Goal: Task Accomplishment & Management: Use online tool/utility

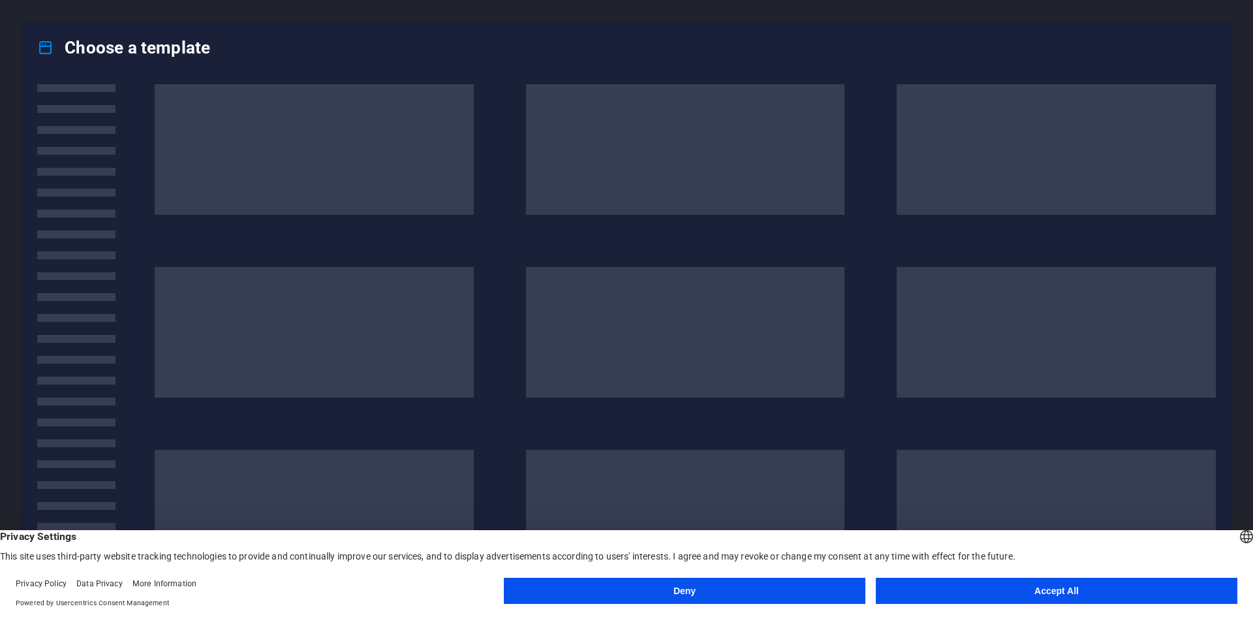
click at [1027, 591] on button "Accept All" at bounding box center [1057, 591] width 362 height 26
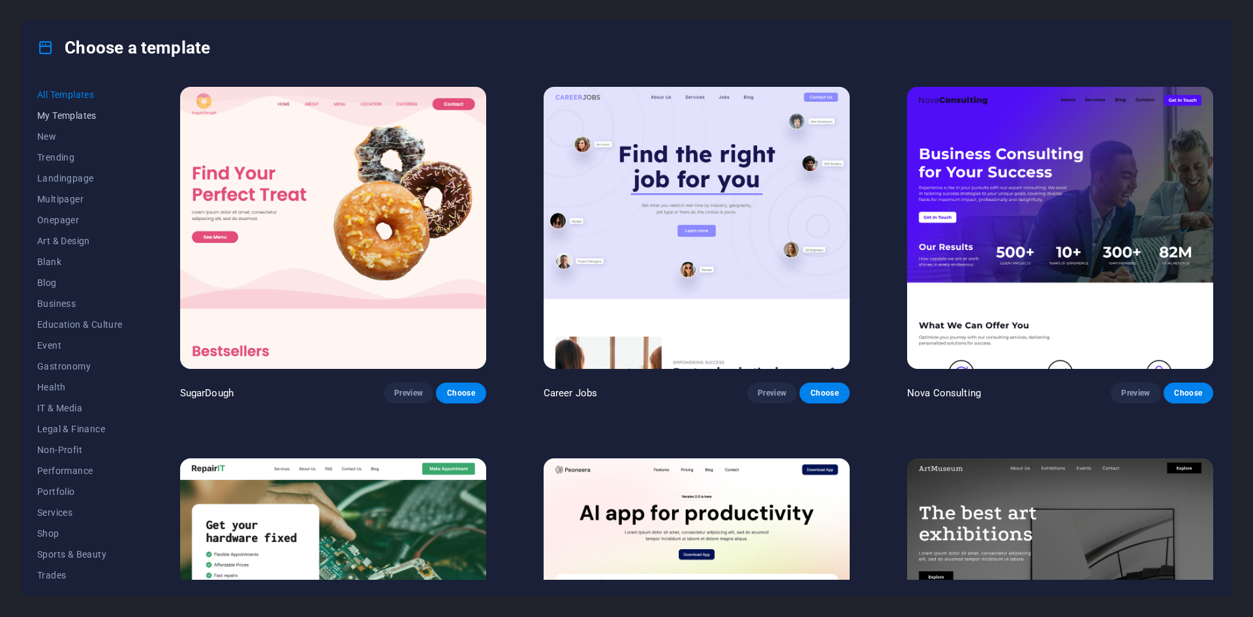
click at [61, 119] on span "My Templates" at bounding box center [79, 115] width 85 height 10
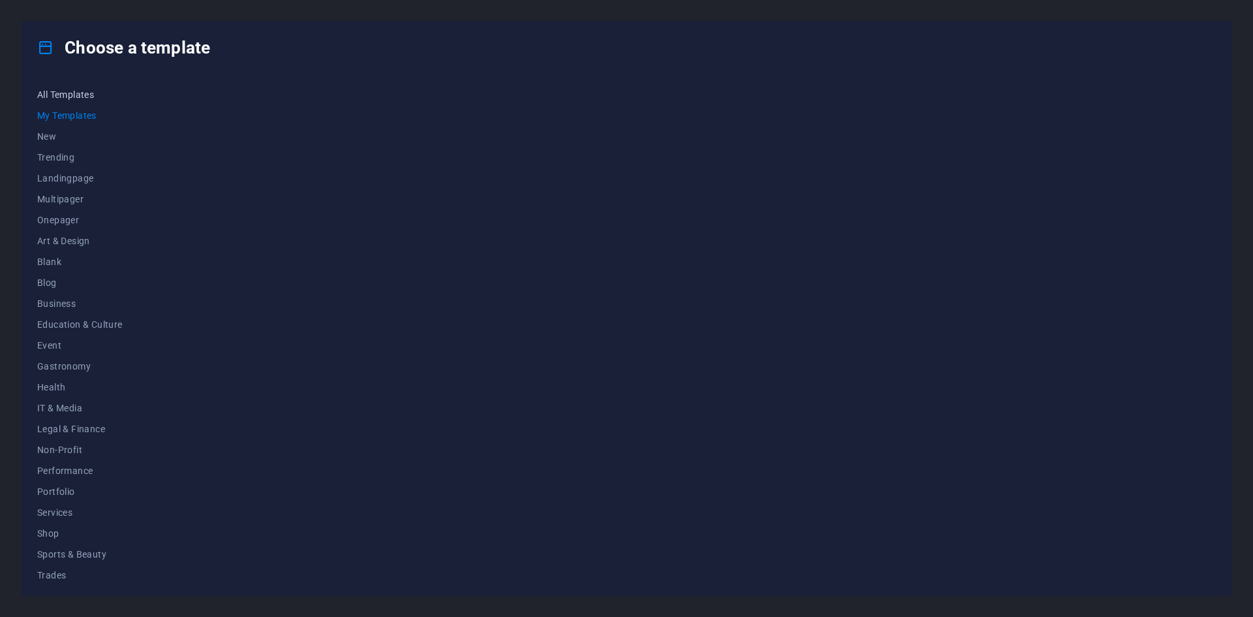
click at [57, 99] on span "All Templates" at bounding box center [79, 94] width 85 height 10
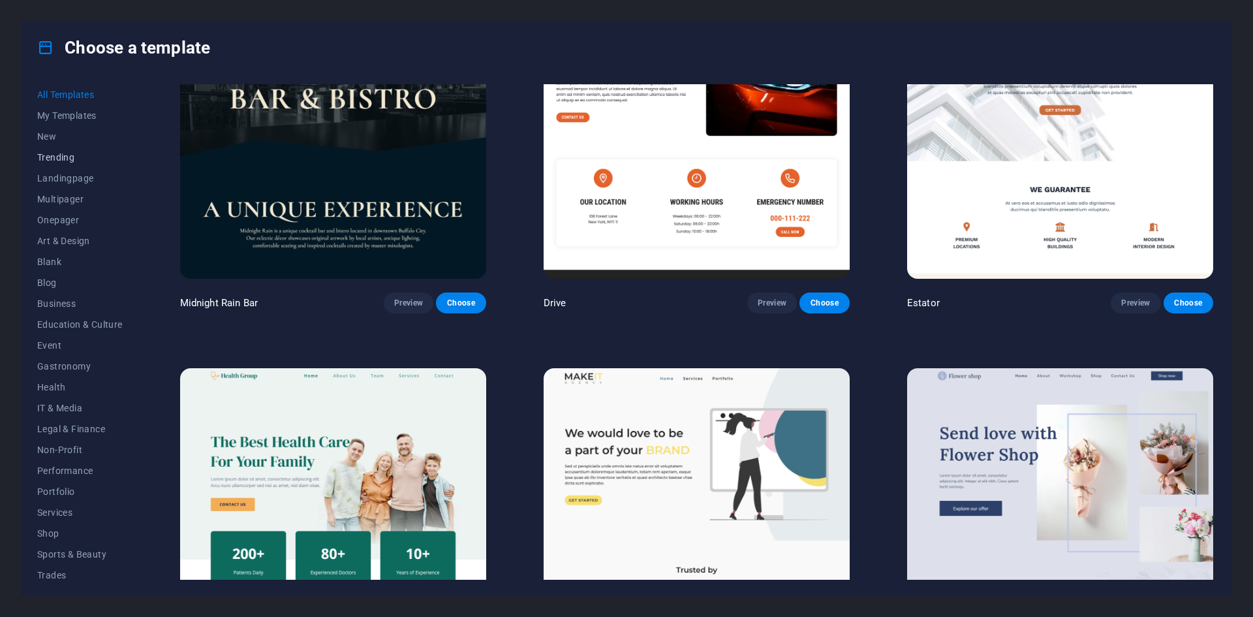
click at [59, 153] on span "Trending" at bounding box center [79, 157] width 85 height 10
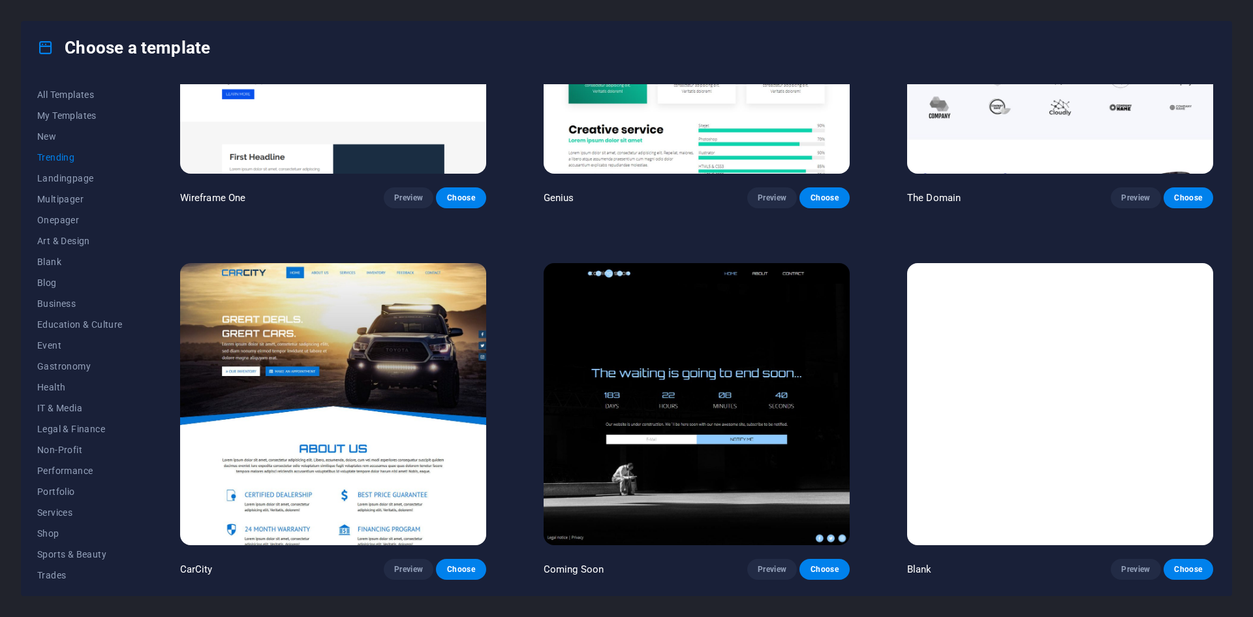
scroll to position [1217, 0]
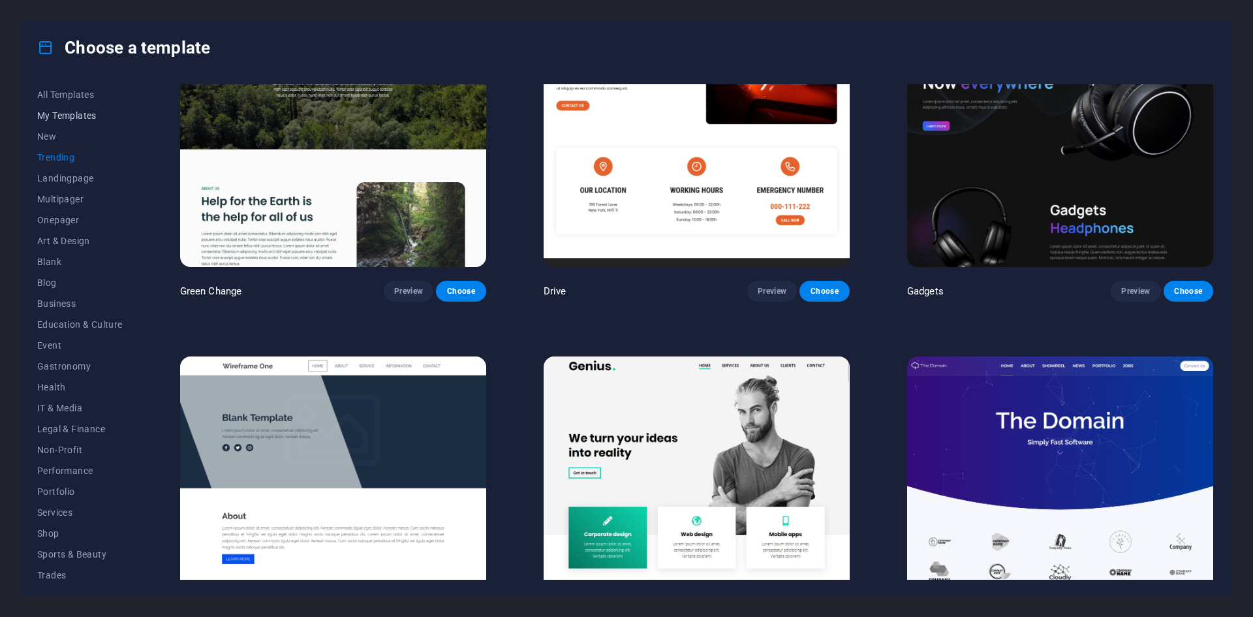
click at [52, 113] on span "My Templates" at bounding box center [79, 115] width 85 height 10
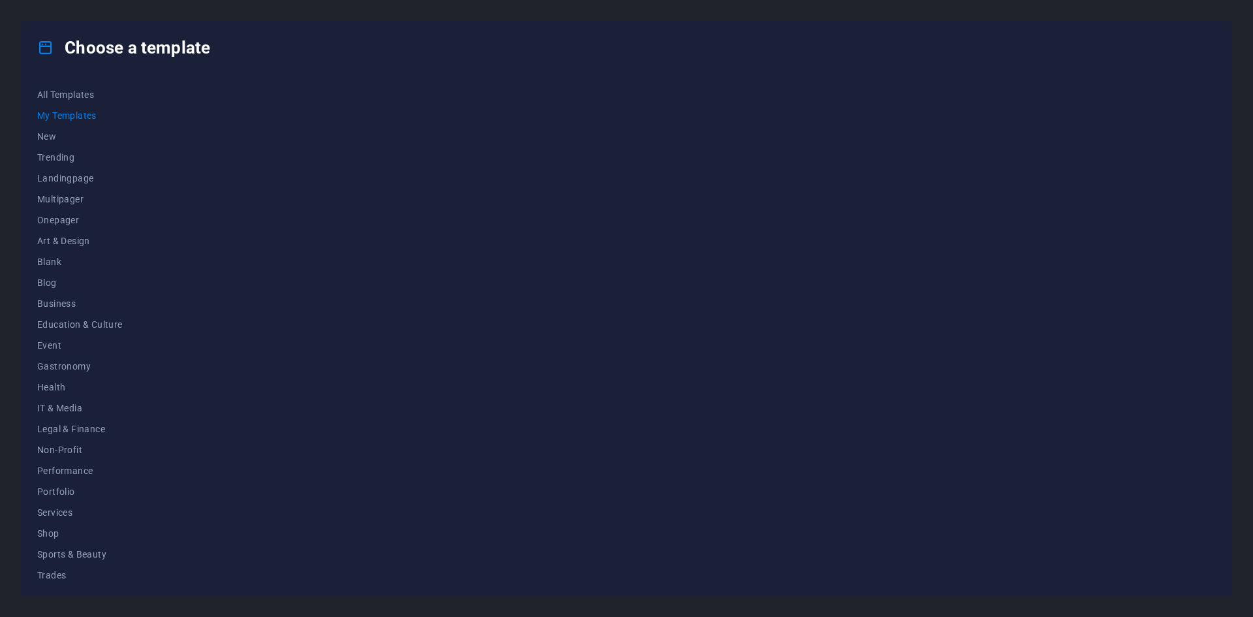
click at [597, 282] on div at bounding box center [697, 331] width 1038 height 495
click at [356, 171] on div at bounding box center [697, 331] width 1038 height 495
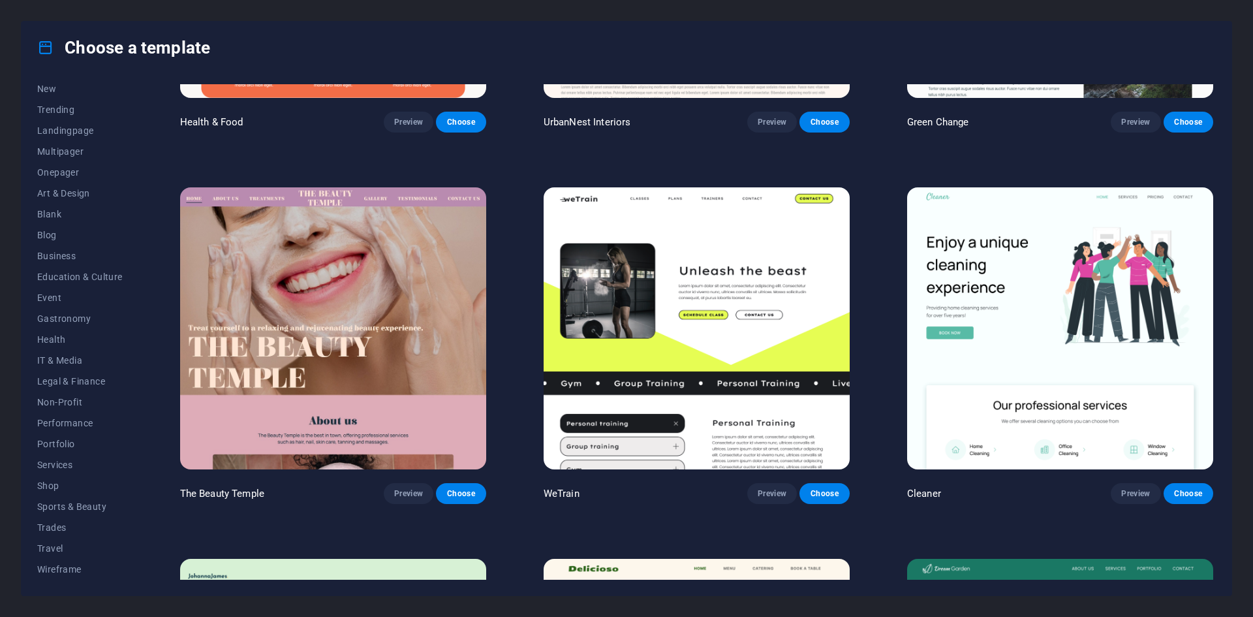
scroll to position [3263, 0]
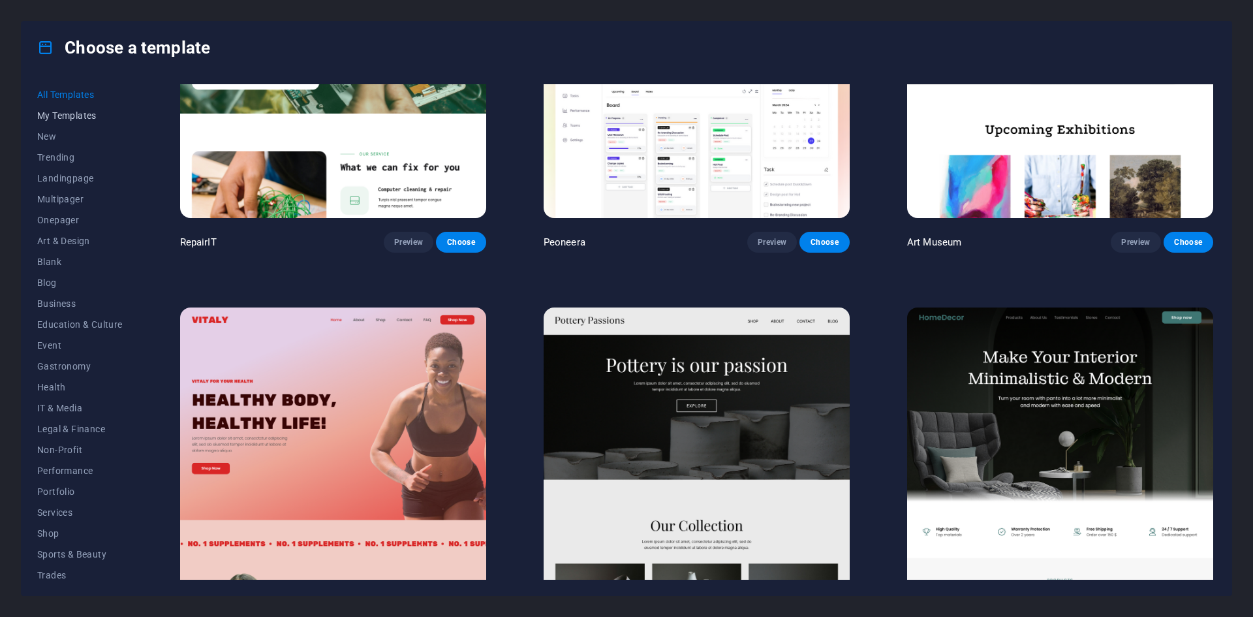
click at [52, 117] on span "My Templates" at bounding box center [79, 115] width 85 height 10
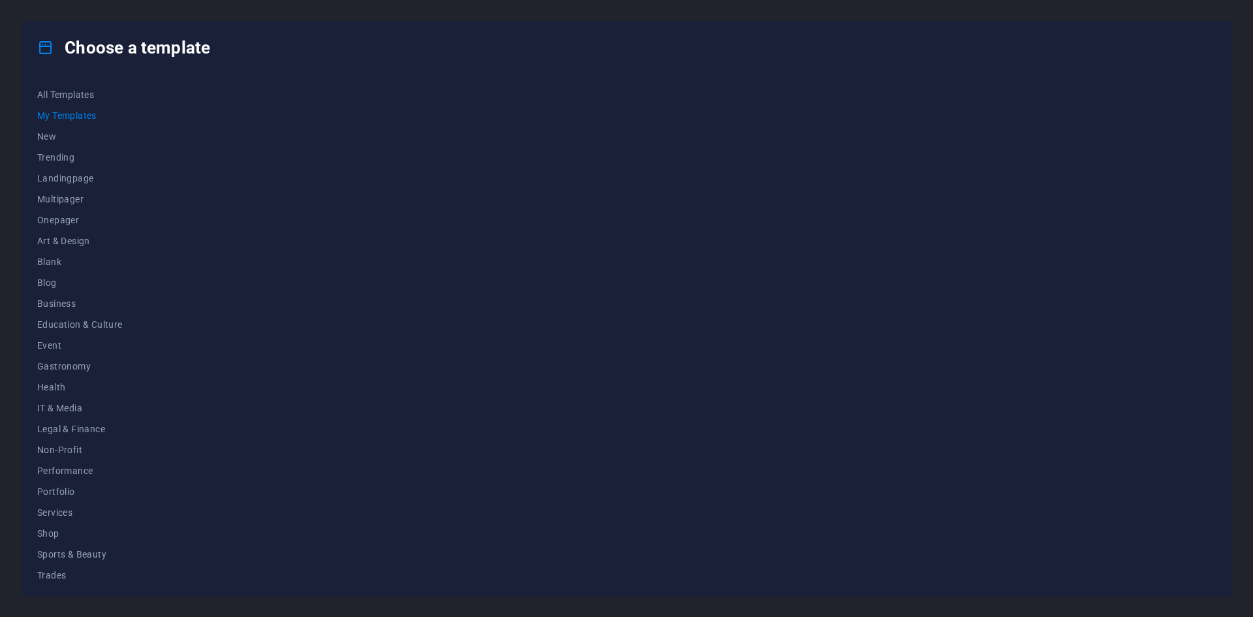
click at [41, 45] on icon at bounding box center [45, 47] width 17 height 17
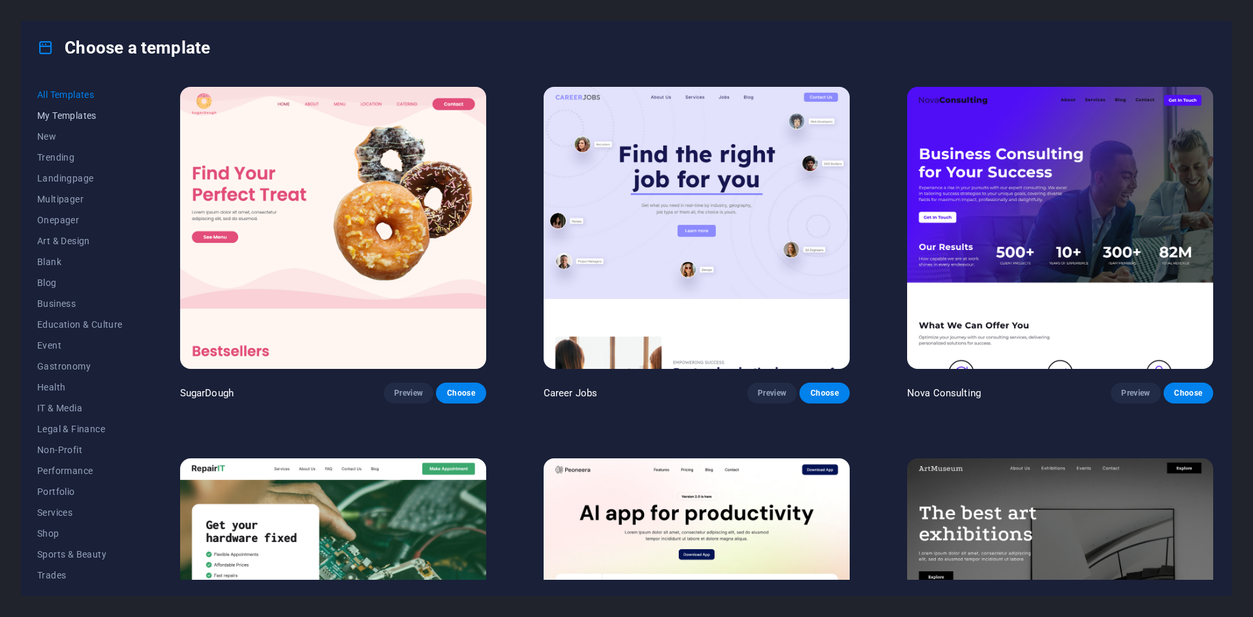
click at [46, 117] on span "My Templates" at bounding box center [79, 115] width 85 height 10
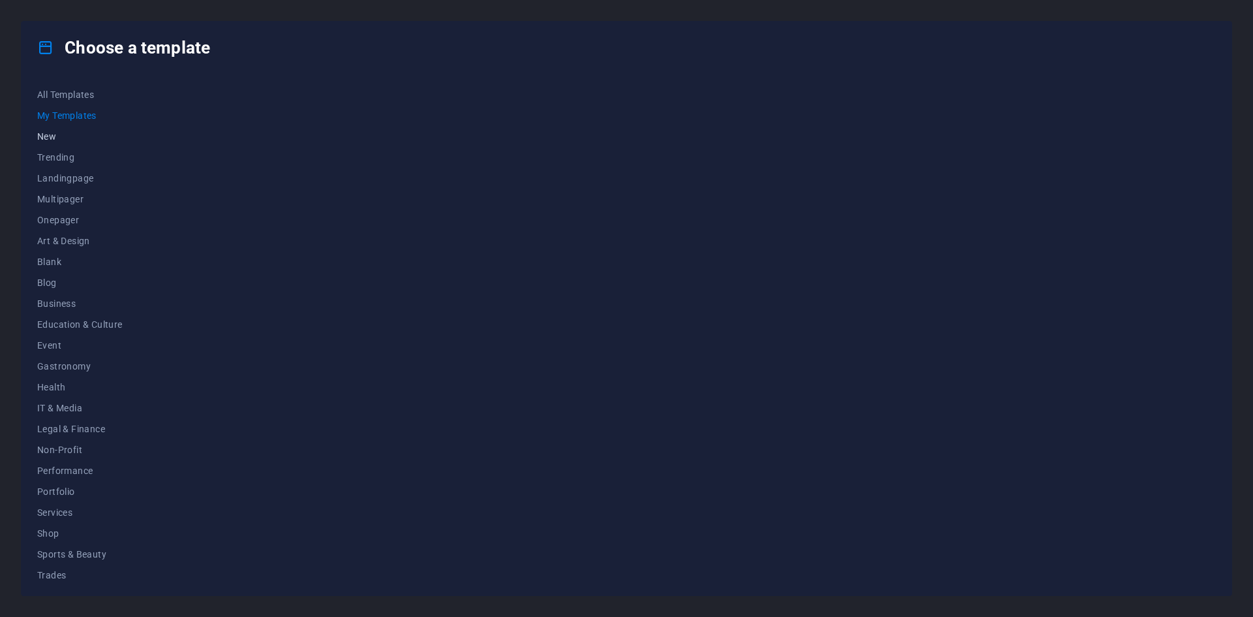
click at [39, 133] on span "New" at bounding box center [79, 136] width 85 height 10
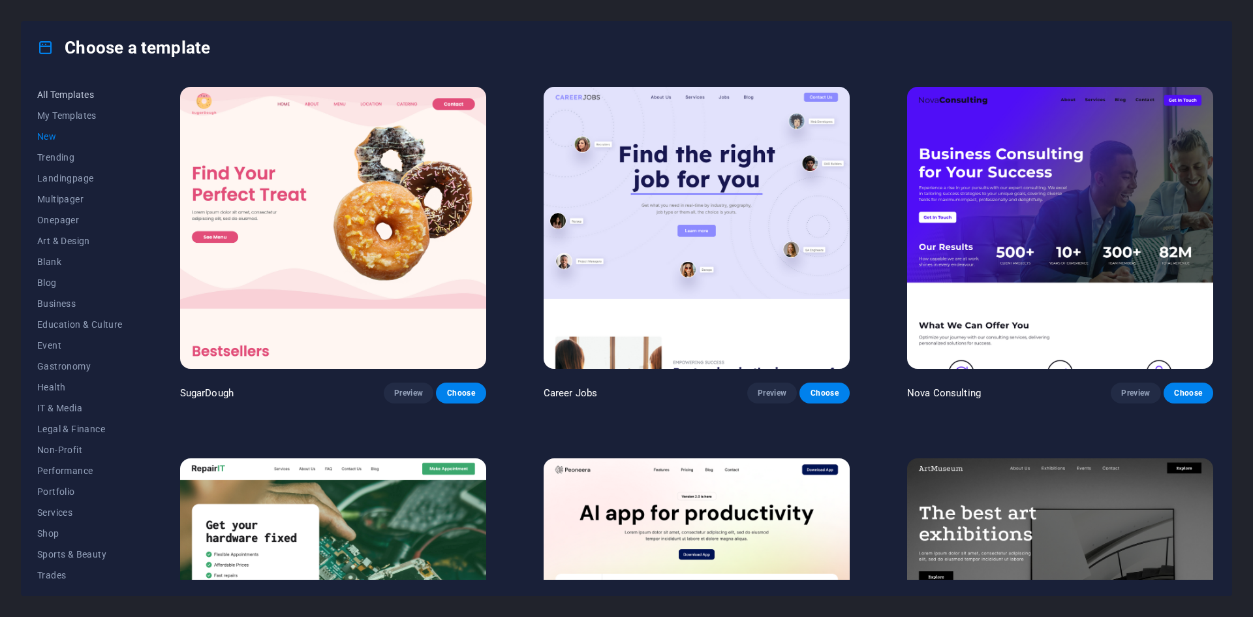
click at [40, 99] on span "All Templates" at bounding box center [79, 94] width 85 height 10
click at [49, 114] on span "My Templates" at bounding box center [79, 115] width 85 height 10
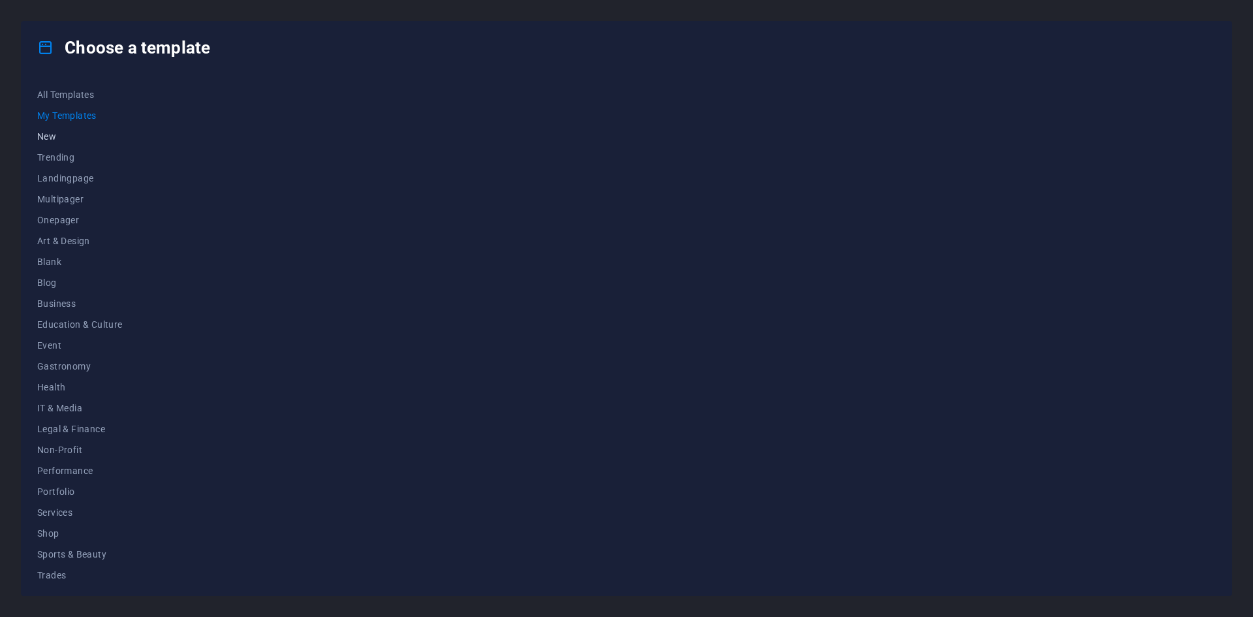
click at [49, 132] on span "New" at bounding box center [79, 136] width 85 height 10
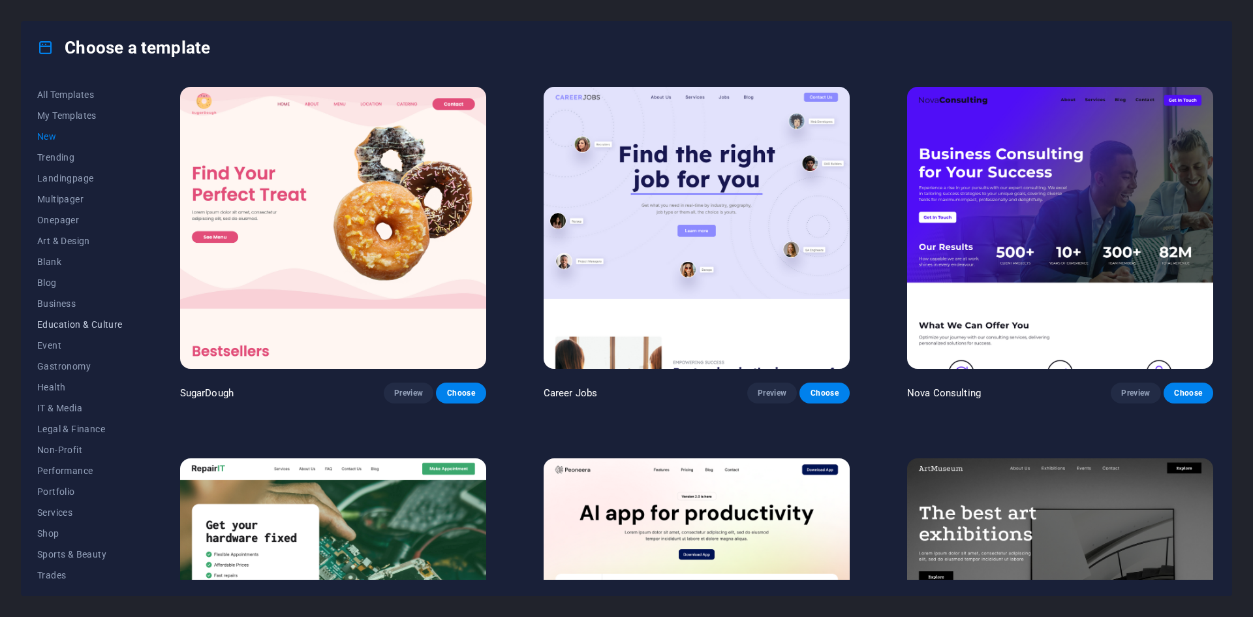
scroll to position [48, 0]
click at [74, 564] on span "Wireframe" at bounding box center [79, 569] width 85 height 10
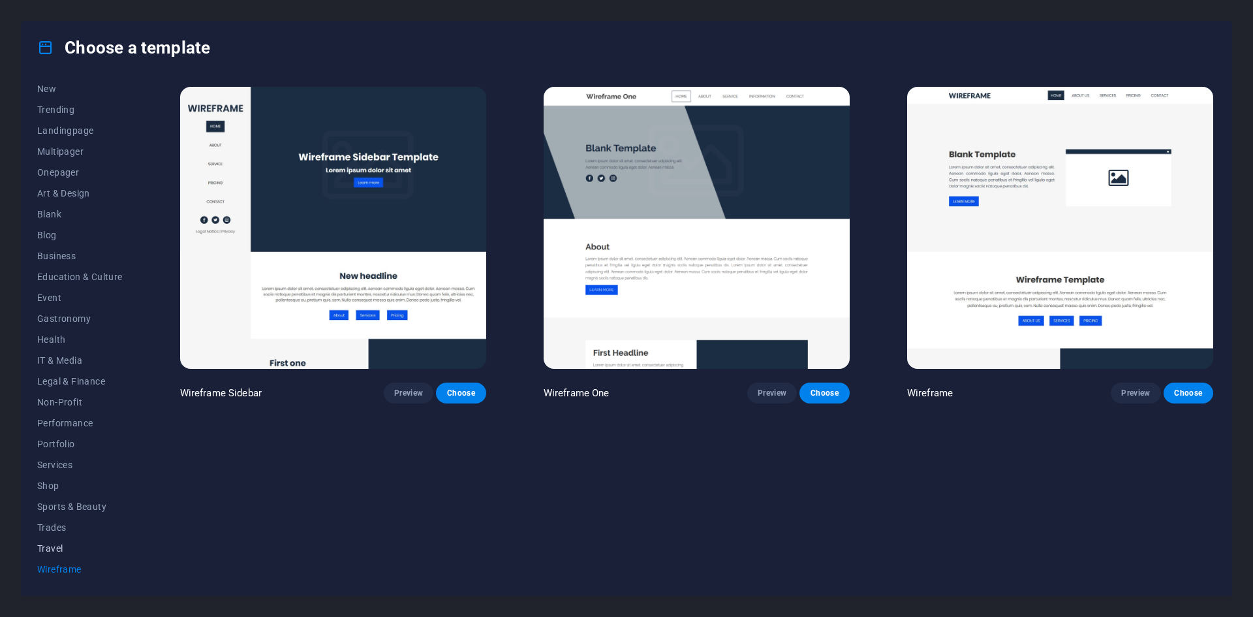
click at [38, 540] on button "Travel" at bounding box center [79, 548] width 85 height 21
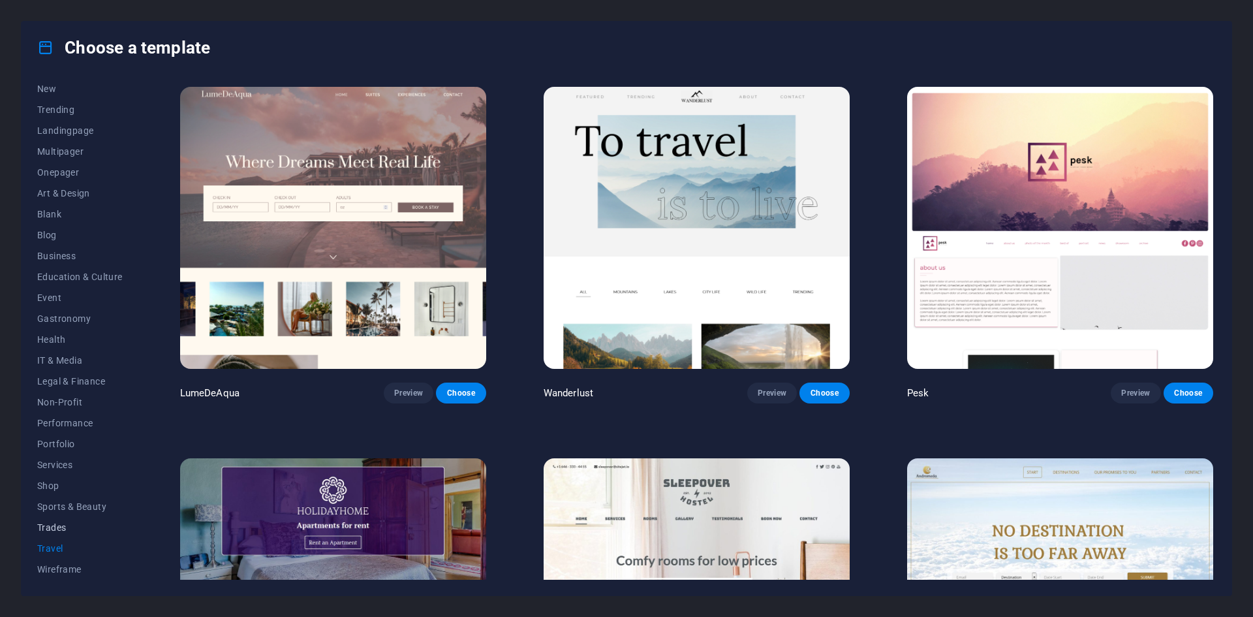
click at [55, 525] on span "Trades" at bounding box center [79, 527] width 85 height 10
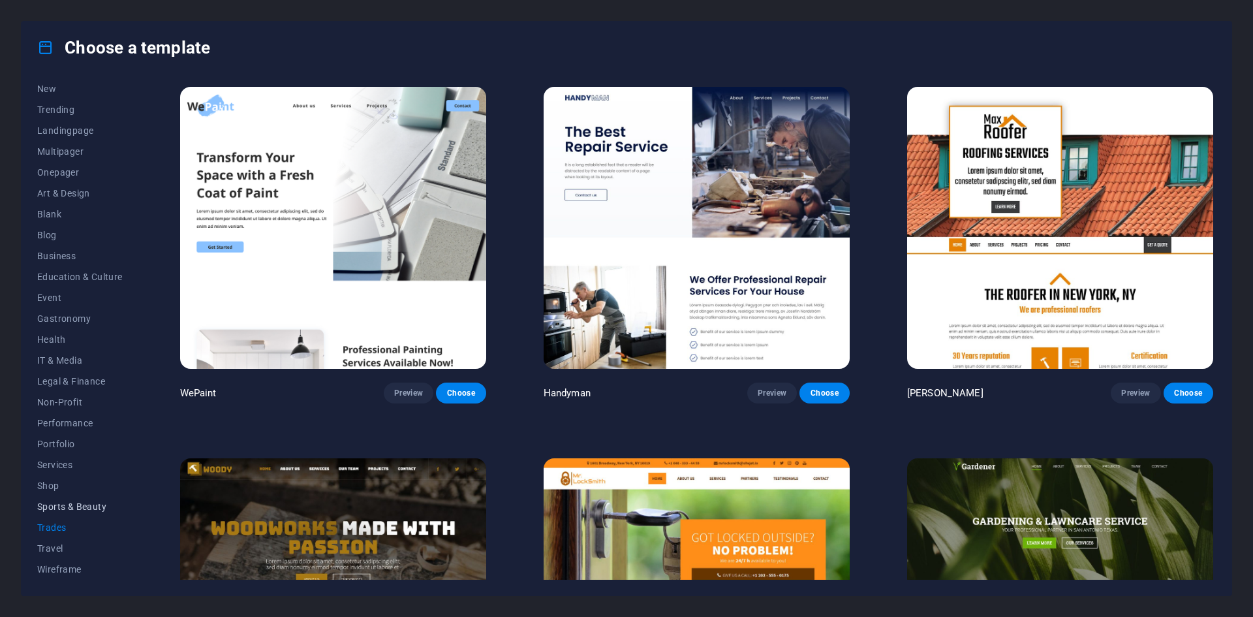
click at [57, 508] on span "Sports & Beauty" at bounding box center [79, 506] width 85 height 10
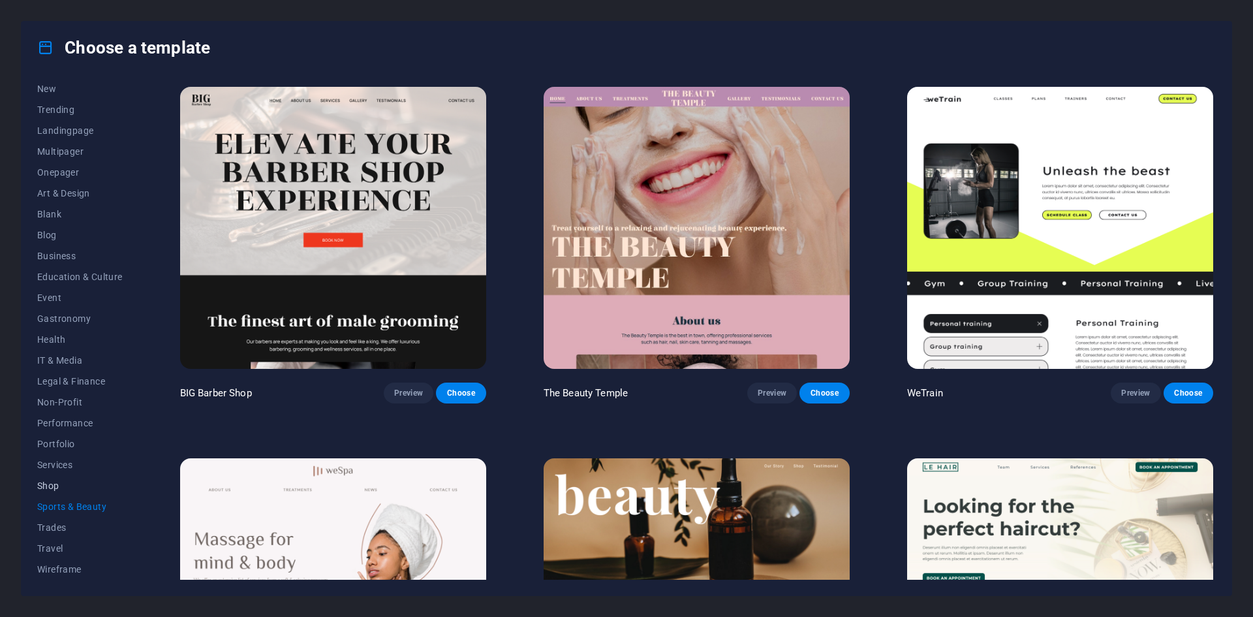
click at [52, 489] on span "Shop" at bounding box center [79, 485] width 85 height 10
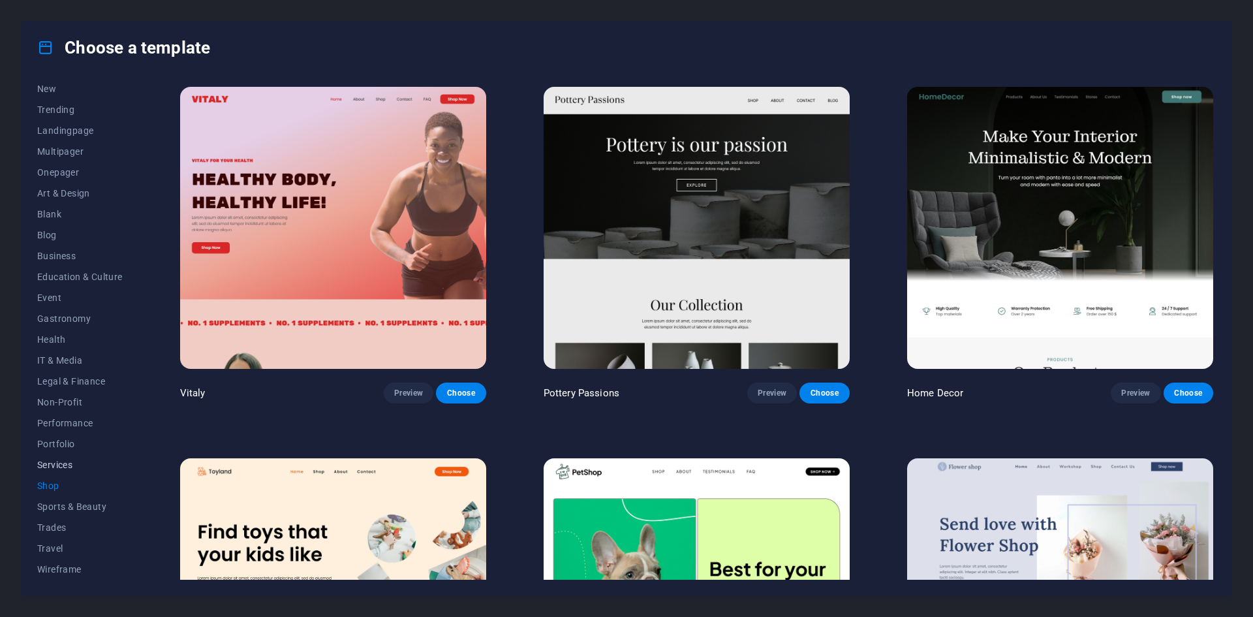
click at [48, 466] on span "Services" at bounding box center [79, 464] width 85 height 10
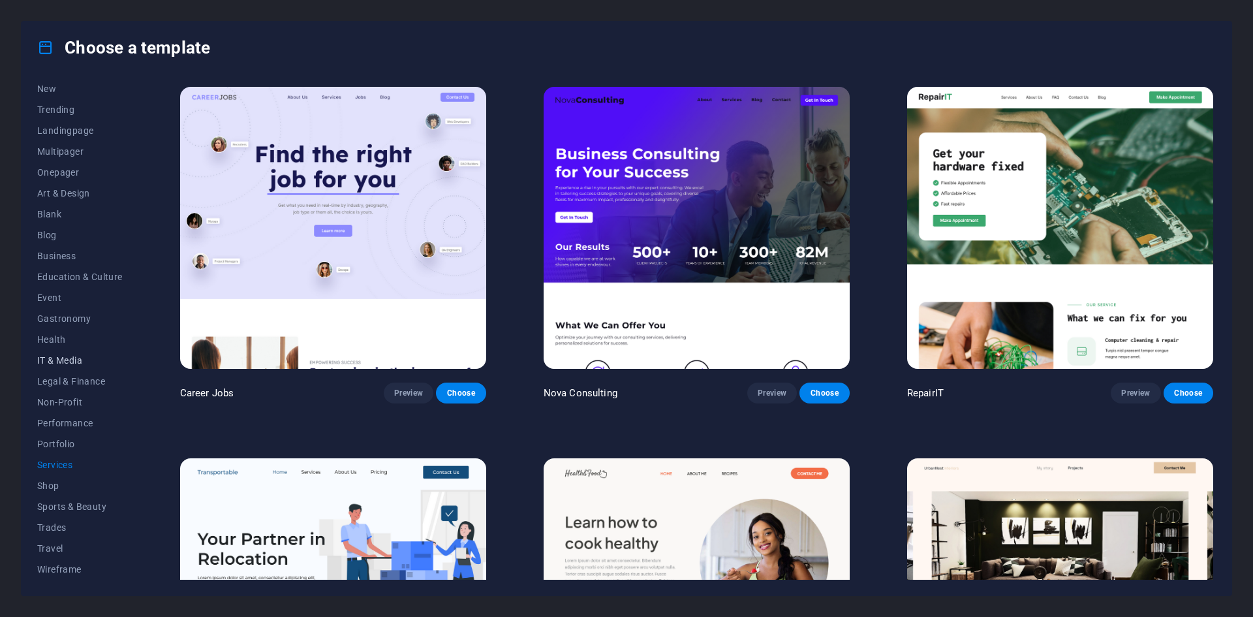
scroll to position [0, 0]
click at [80, 208] on button "Multipager" at bounding box center [79, 199] width 85 height 21
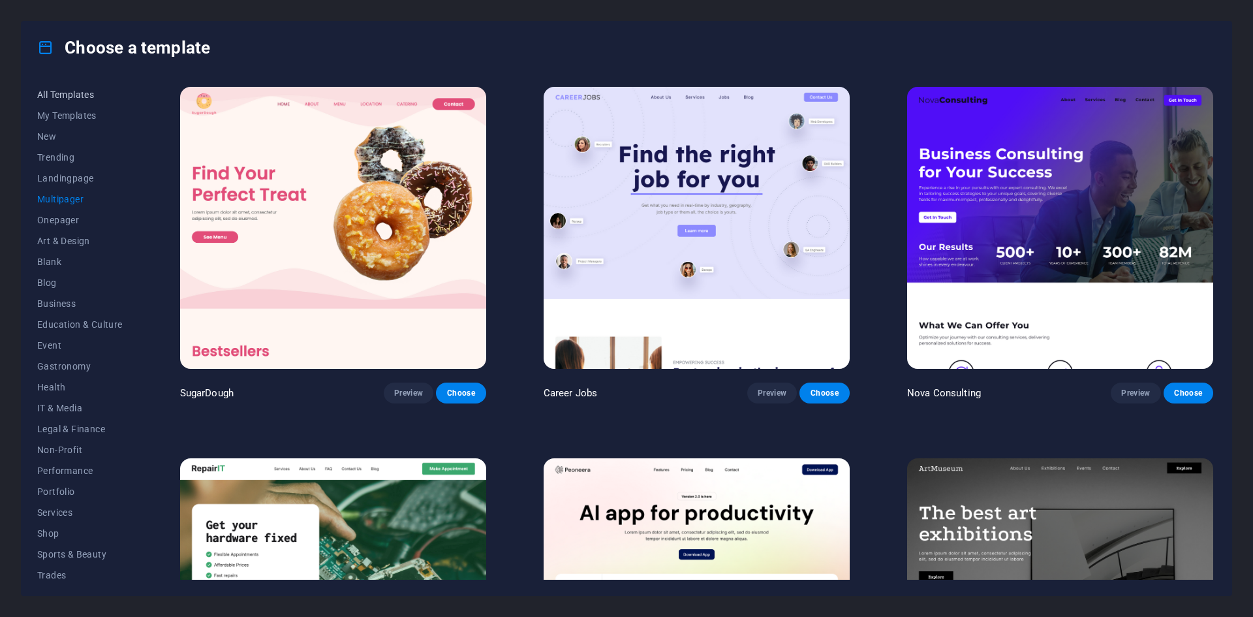
click at [42, 92] on span "All Templates" at bounding box center [79, 94] width 85 height 10
click at [69, 117] on span "My Templates" at bounding box center [79, 115] width 85 height 10
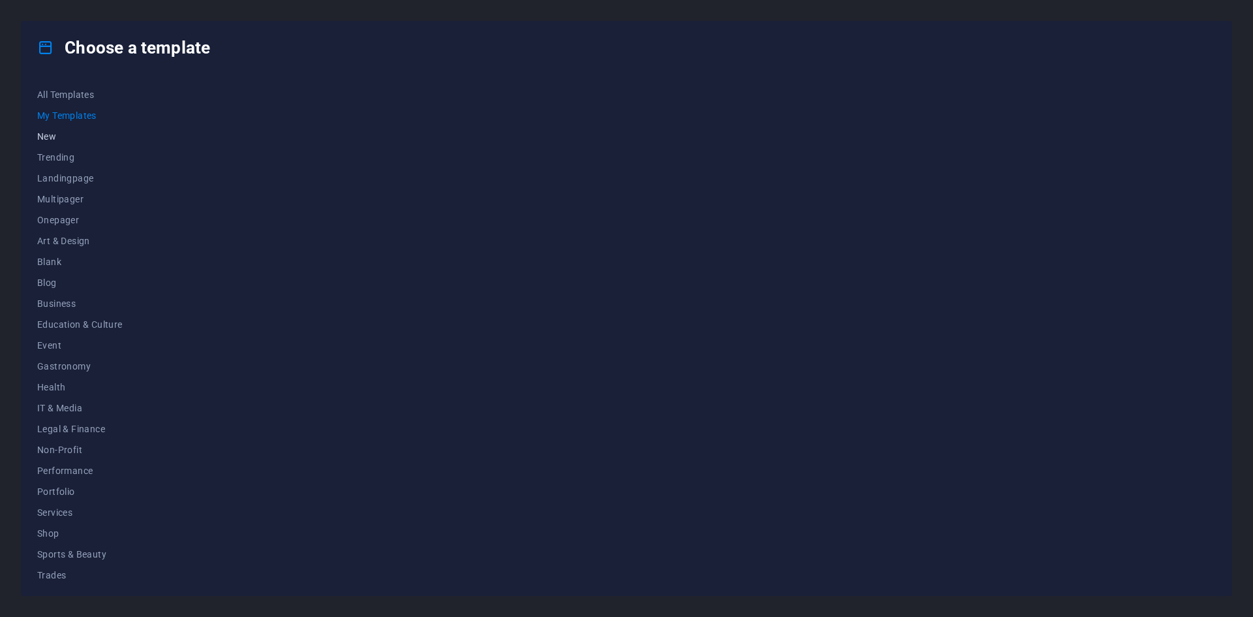
click at [61, 136] on span "New" at bounding box center [79, 136] width 85 height 10
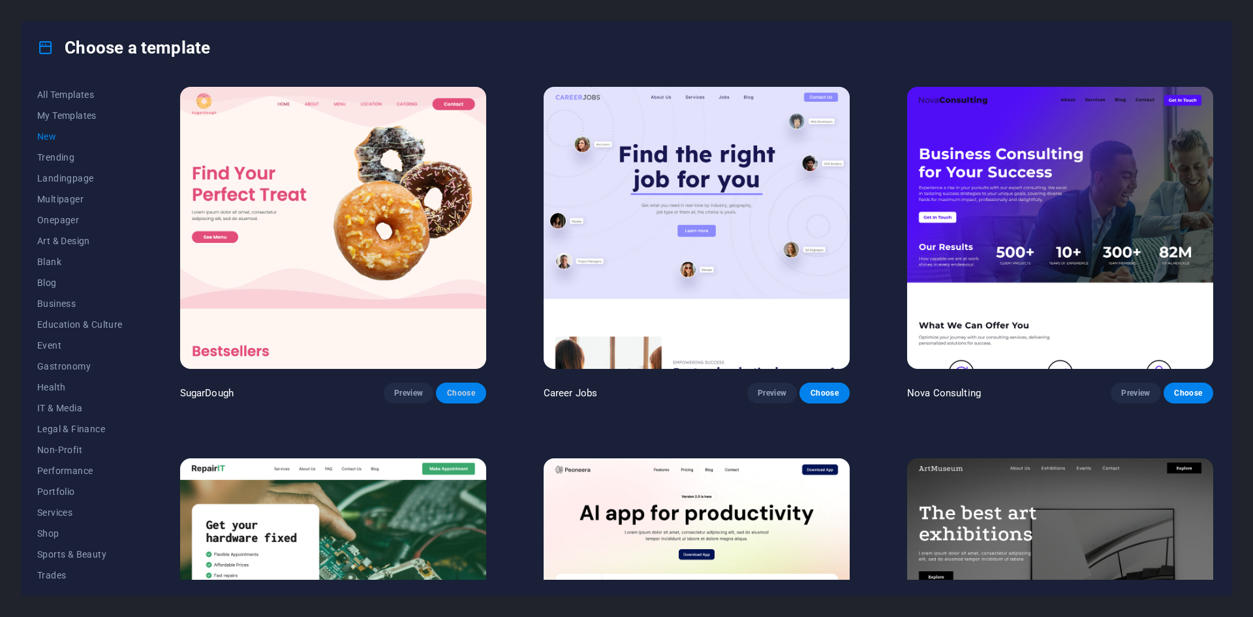
click at [478, 392] on button "Choose" at bounding box center [461, 392] width 50 height 21
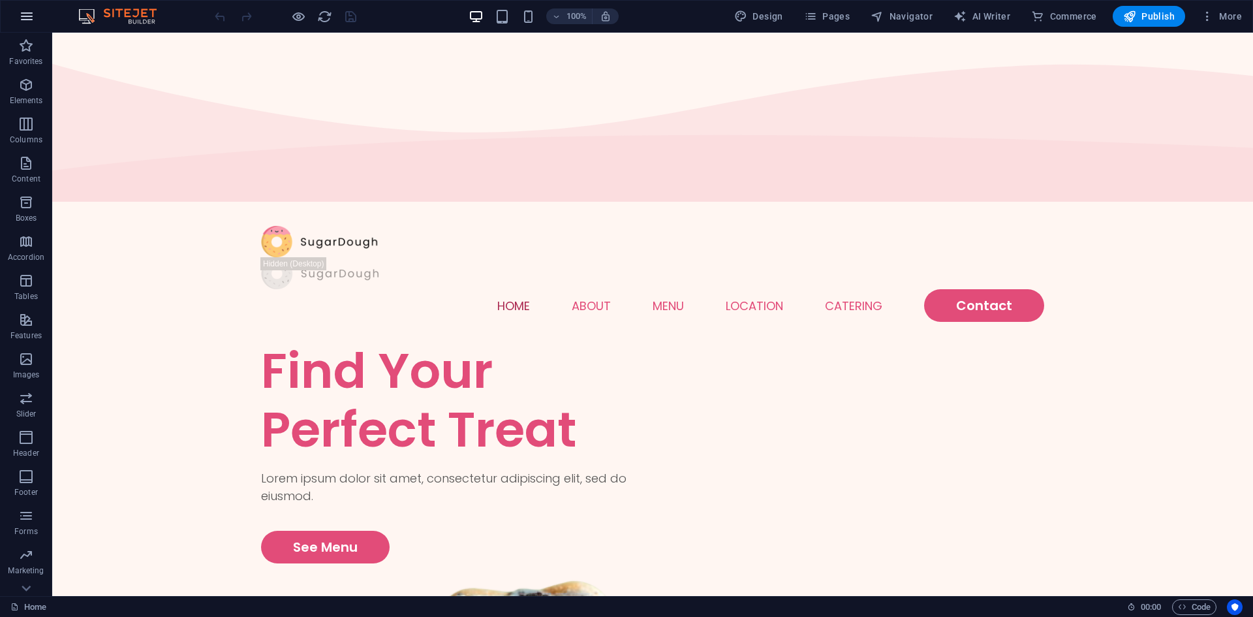
click at [35, 13] on button "button" at bounding box center [26, 16] width 31 height 31
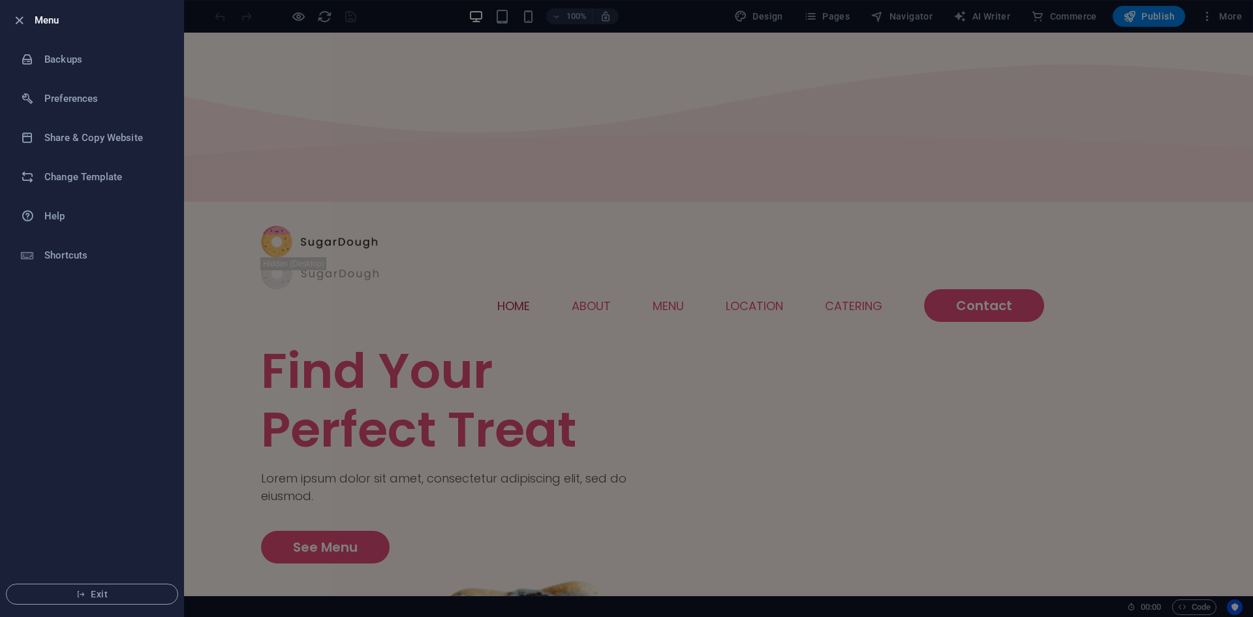
click at [520, 155] on div at bounding box center [626, 308] width 1253 height 617
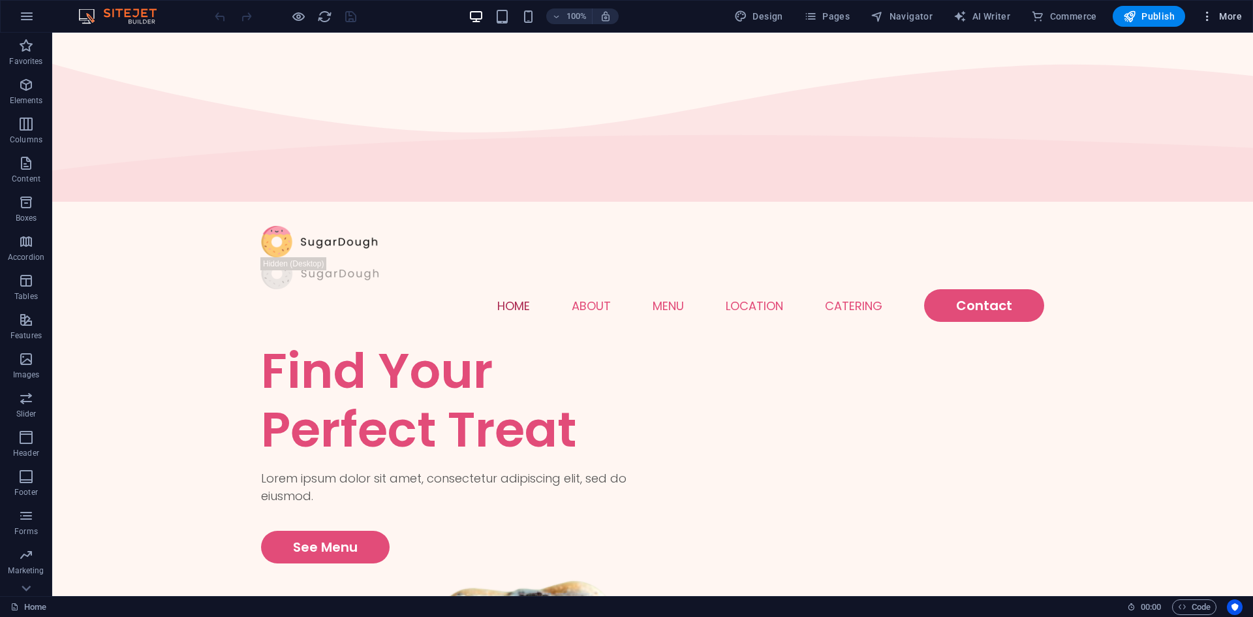
click at [1228, 20] on span "More" at bounding box center [1221, 16] width 41 height 13
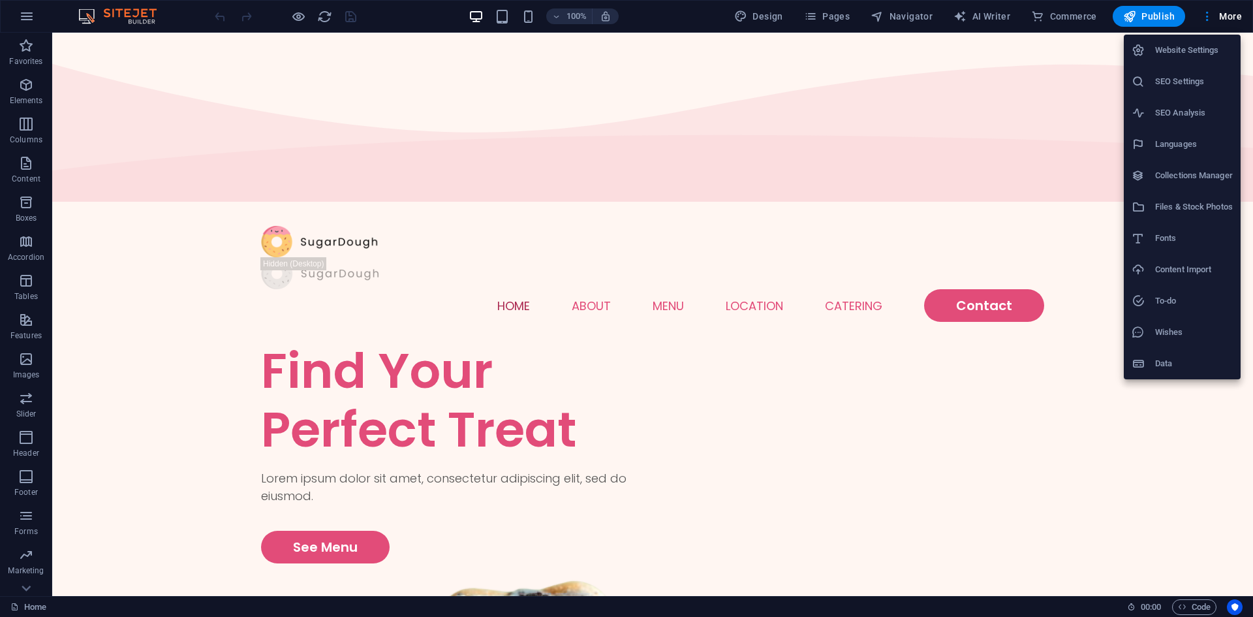
click at [1099, 457] on div at bounding box center [626, 308] width 1253 height 617
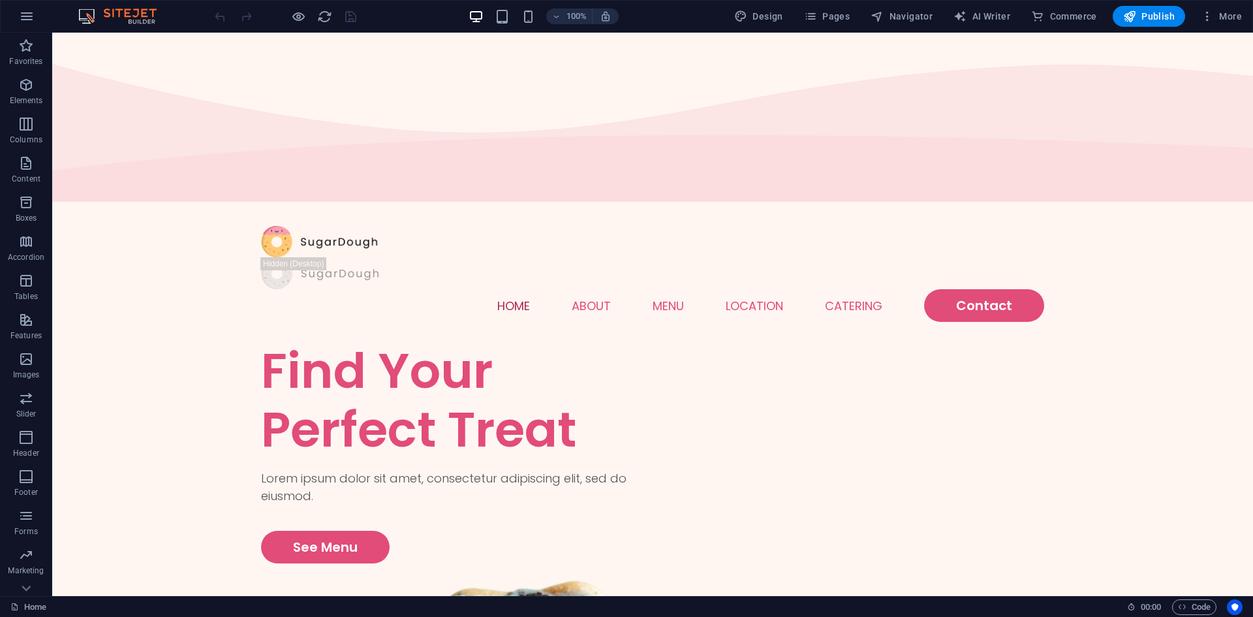
drag, startPoint x: 990, startPoint y: 417, endPoint x: 762, endPoint y: 346, distance: 239.2
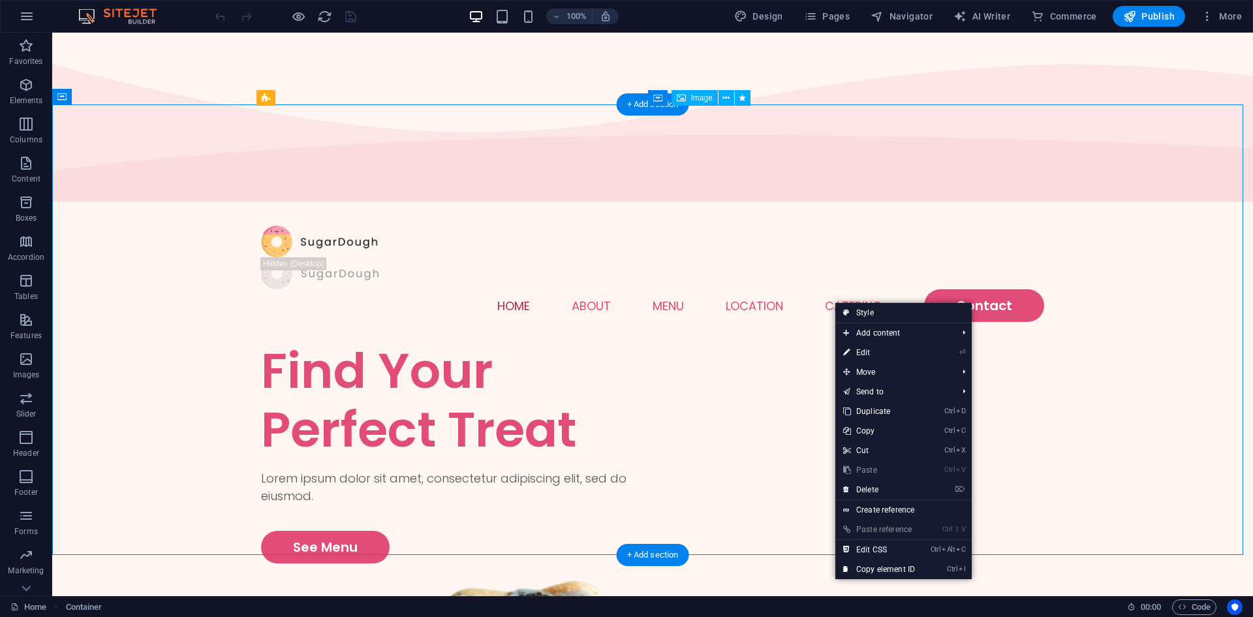
drag, startPoint x: 974, startPoint y: 250, endPoint x: 969, endPoint y: 245, distance: 7.4
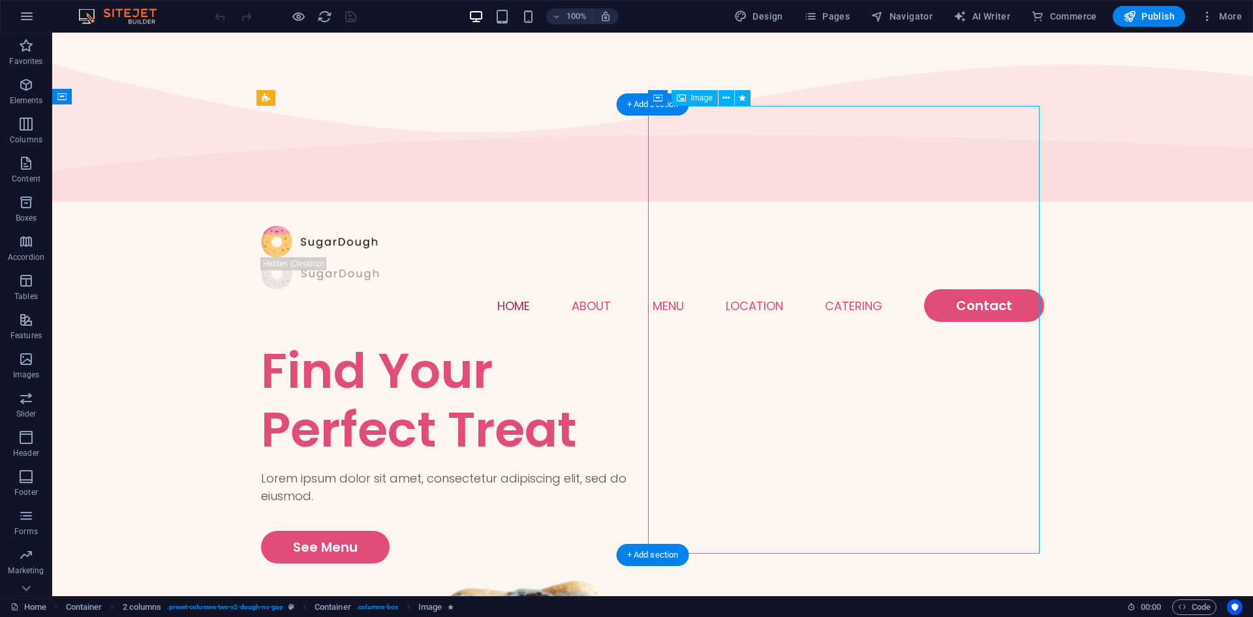
drag, startPoint x: 886, startPoint y: 223, endPoint x: 877, endPoint y: 223, distance: 8.5
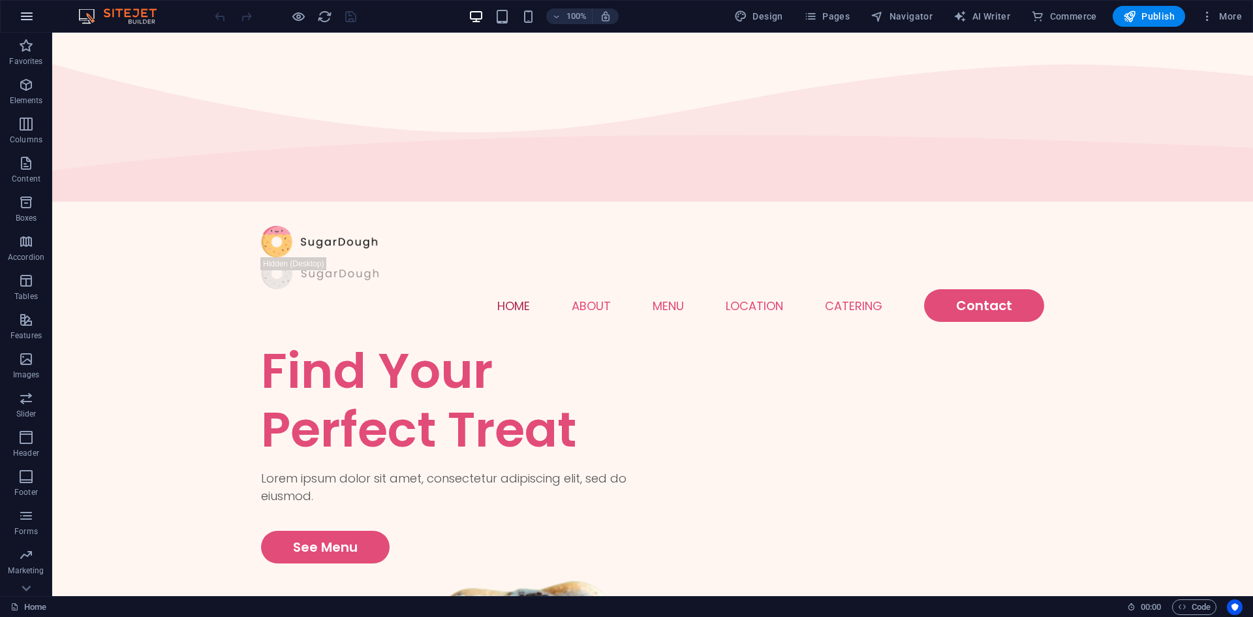
click at [19, 22] on icon "button" at bounding box center [27, 16] width 16 height 16
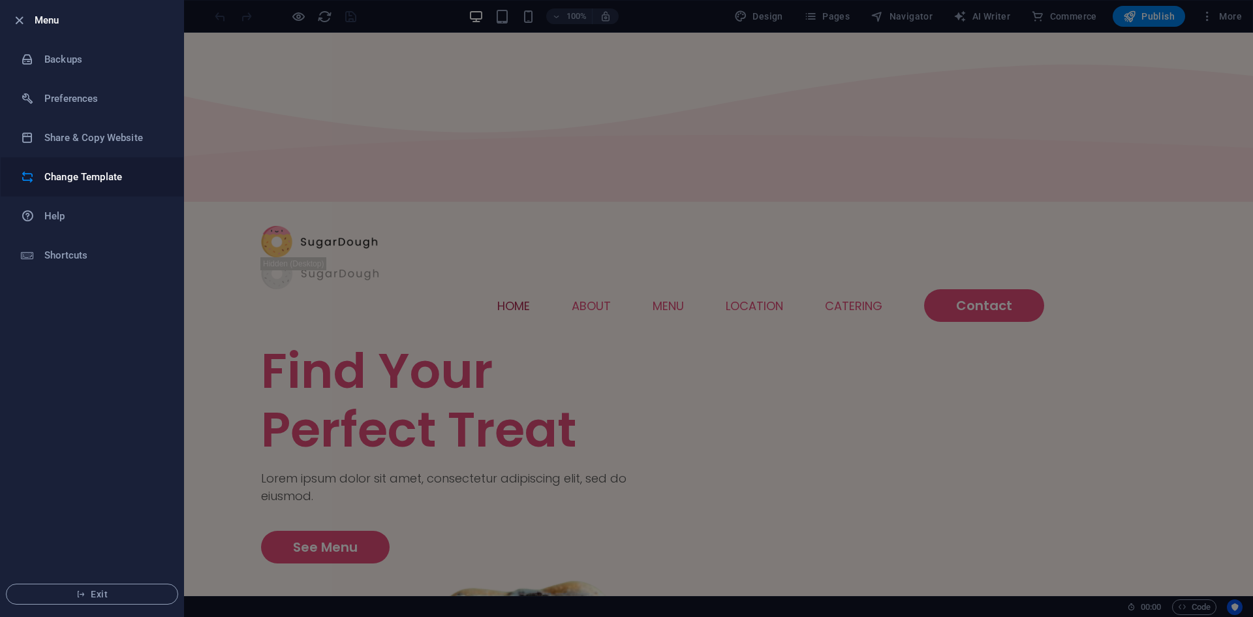
click at [107, 176] on h6 "Change Template" at bounding box center [104, 177] width 121 height 16
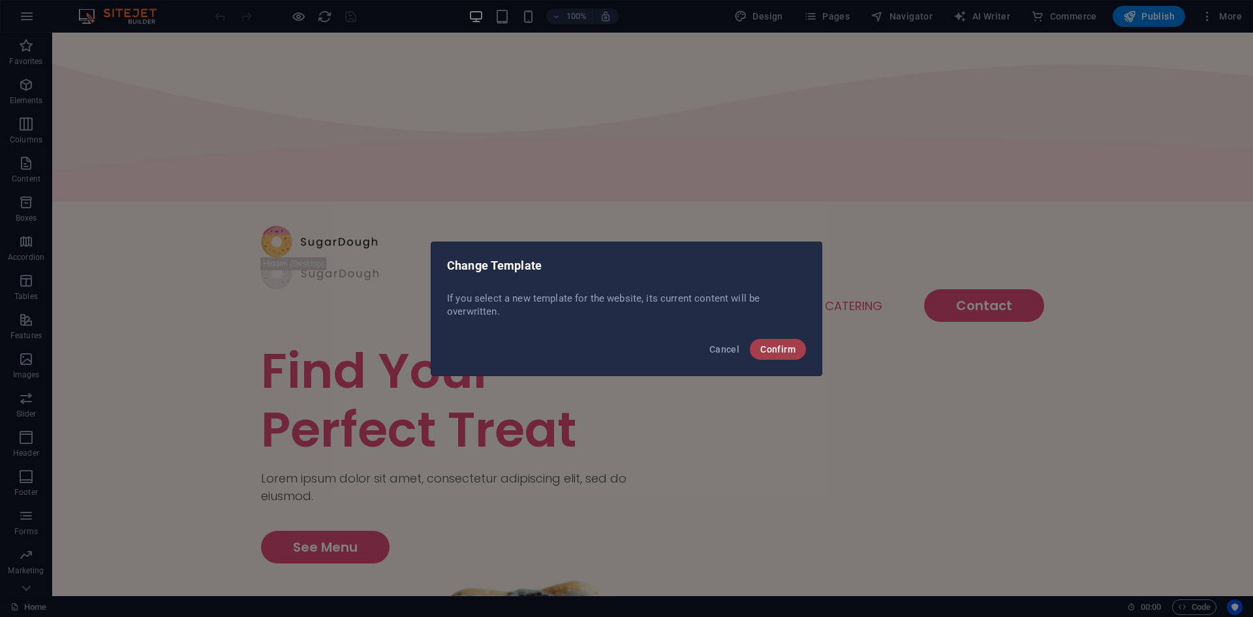
click at [777, 348] on span "Confirm" at bounding box center [777, 349] width 35 height 10
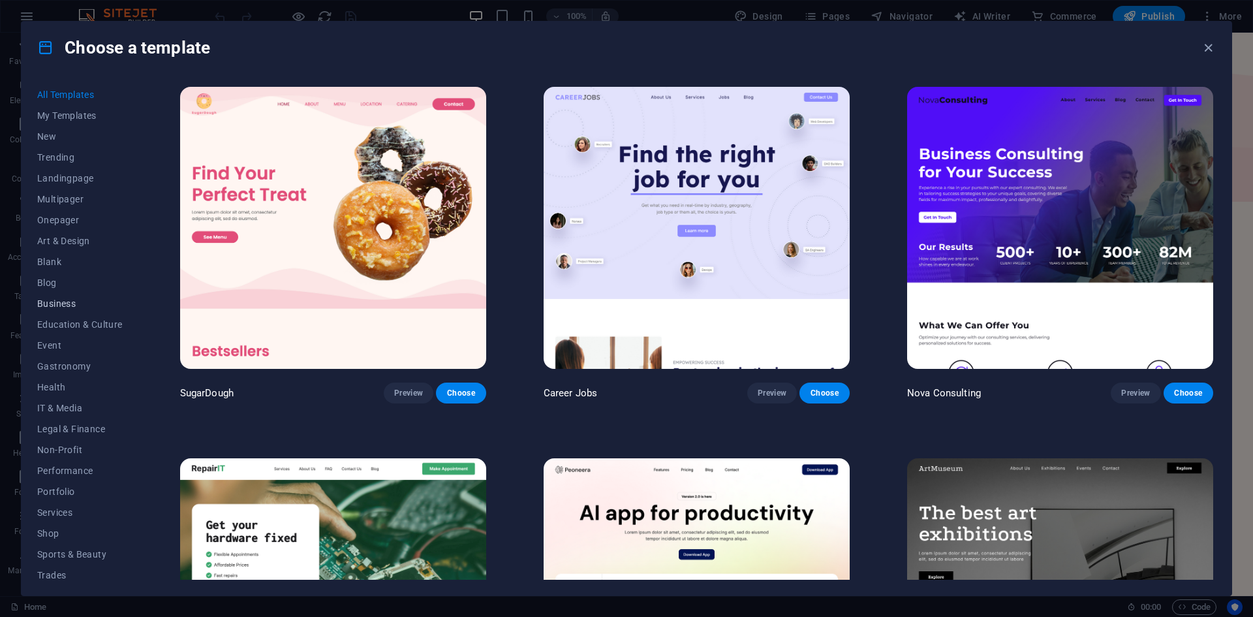
scroll to position [48, 0]
click at [1206, 47] on icon "button" at bounding box center [1208, 47] width 15 height 15
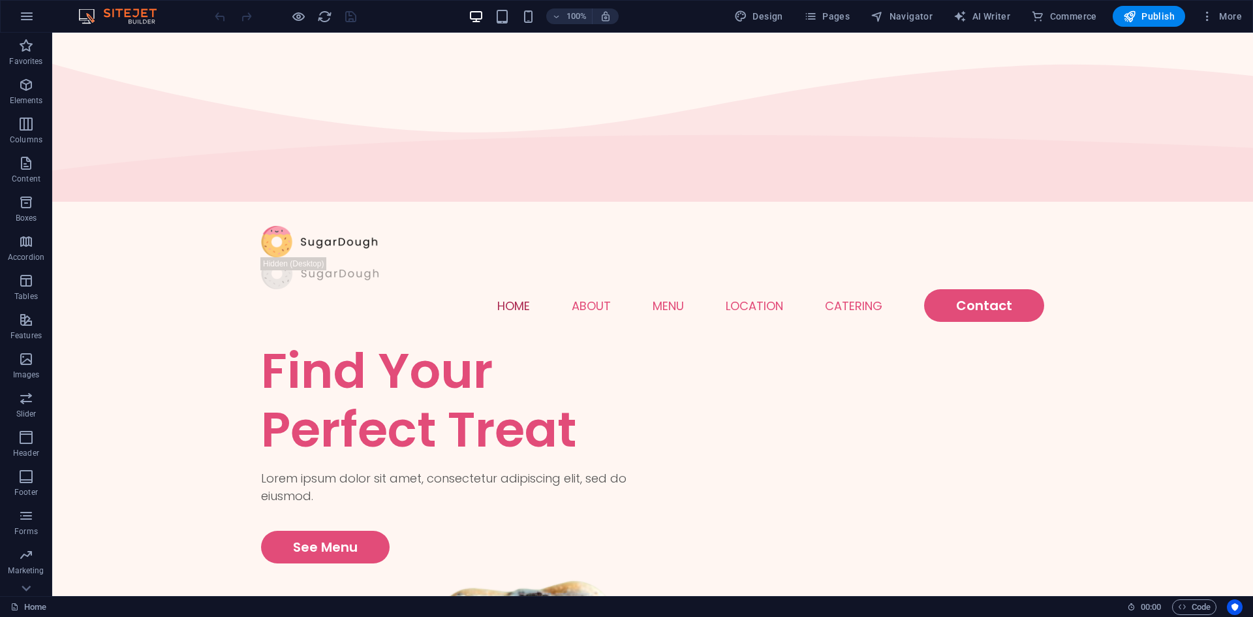
click at [3, 9] on div "100% Design Pages Navigator AI Writer Commerce Publish More" at bounding box center [627, 16] width 1252 height 31
click at [27, 13] on icon "button" at bounding box center [27, 16] width 16 height 16
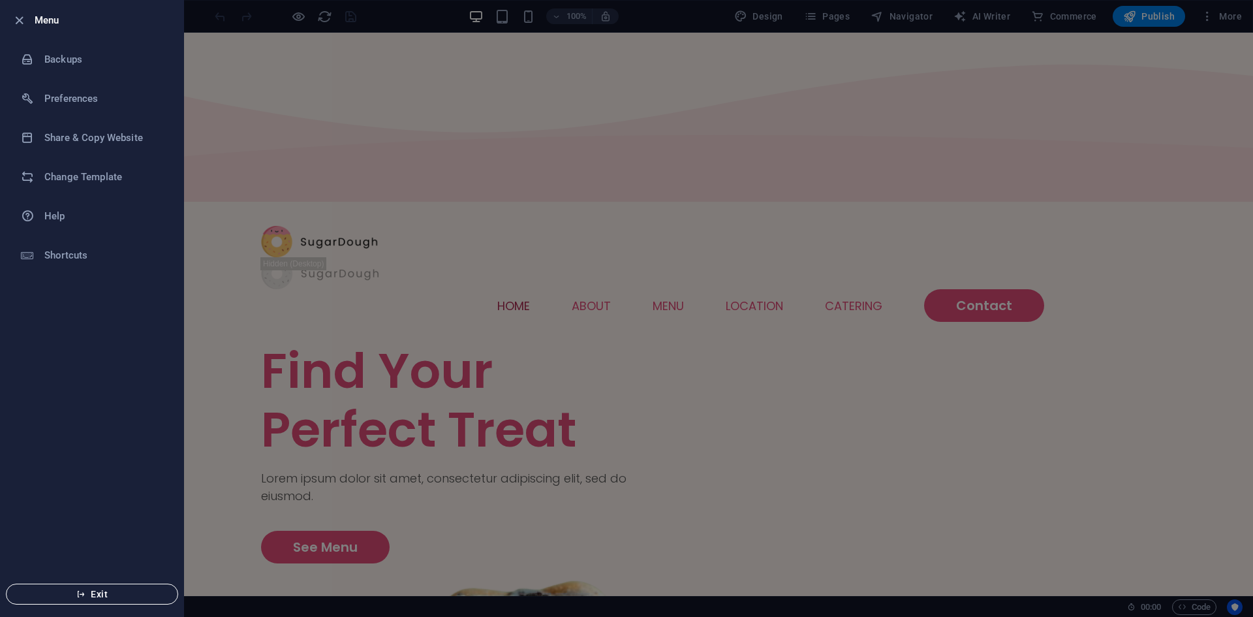
click at [118, 594] on span "Exit" at bounding box center [92, 594] width 150 height 10
